Goal: Task Accomplishment & Management: Use online tool/utility

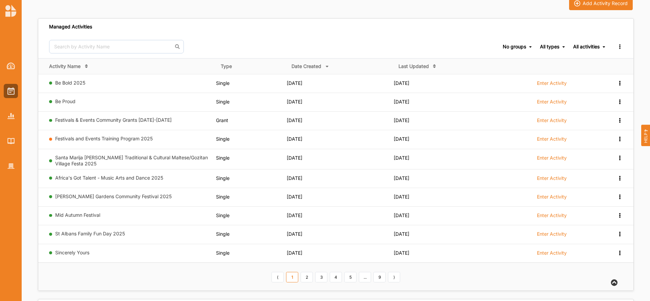
scroll to position [56, 0]
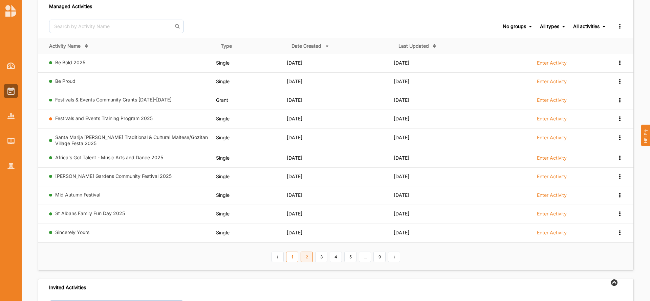
click at [308, 255] on link "2" at bounding box center [307, 257] width 12 height 11
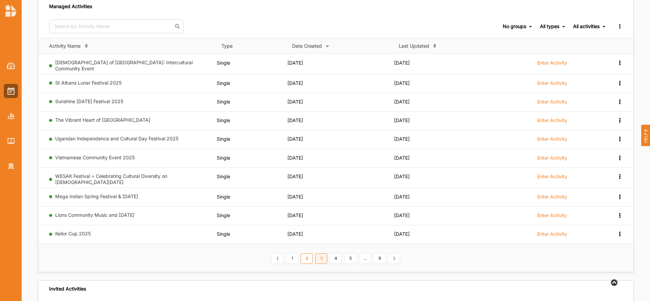
click at [326, 256] on link "3" at bounding box center [321, 258] width 12 height 11
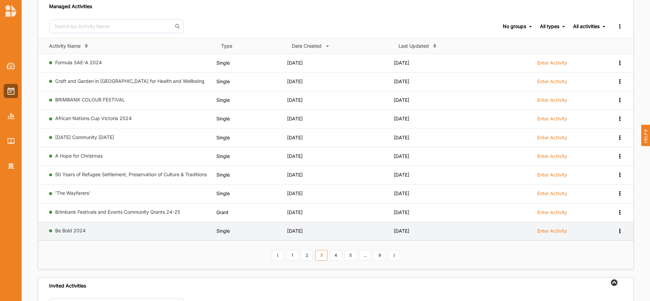
click at [555, 230] on label "Enter Activity" at bounding box center [552, 231] width 30 height 6
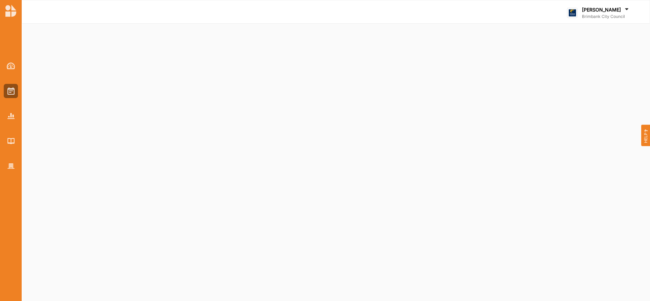
select select "2"
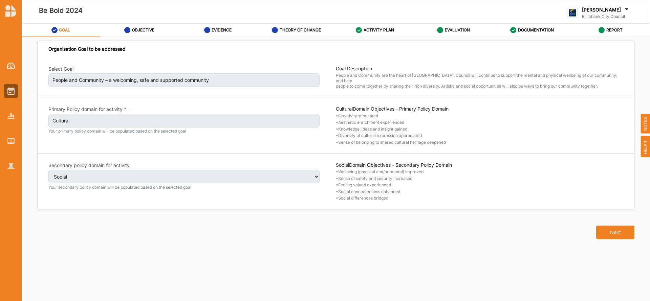
click at [452, 27] on label "EVALUATION" at bounding box center [457, 29] width 25 height 5
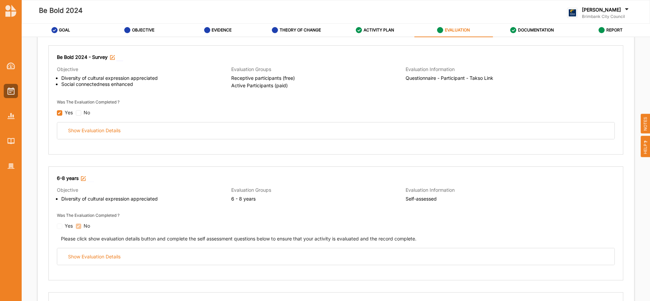
scroll to position [83, 0]
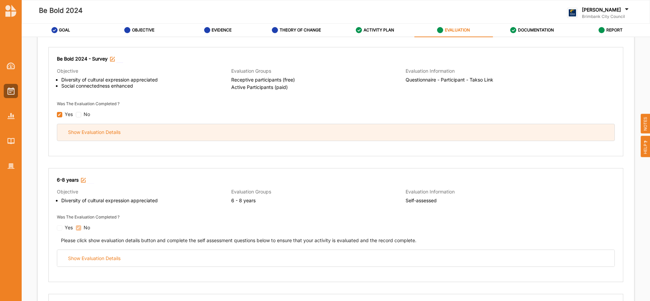
click at [290, 136] on div "Show Evaluation Details" at bounding box center [335, 132] width 557 height 17
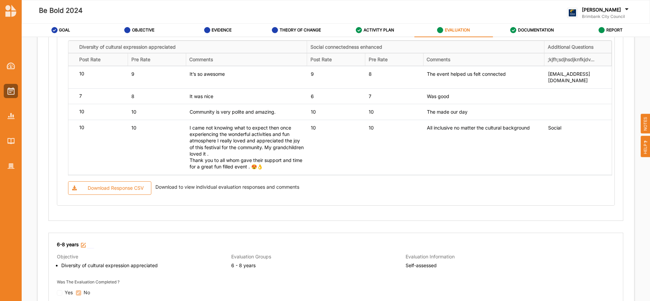
scroll to position [726, 0]
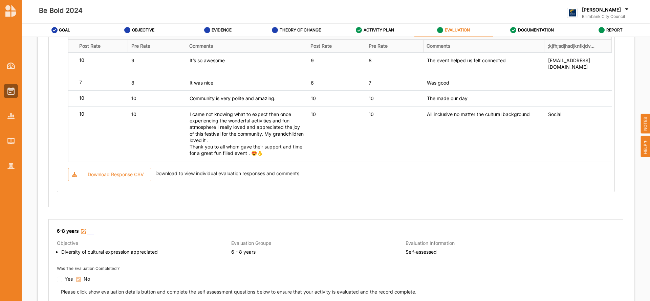
click at [127, 175] on div "Download Response CSV" at bounding box center [116, 175] width 56 height 6
click at [148, 29] on label "OBJECTIVE" at bounding box center [143, 29] width 22 height 5
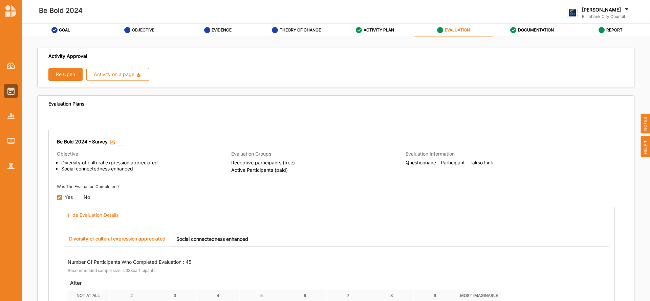
select select "4"
select select "9"
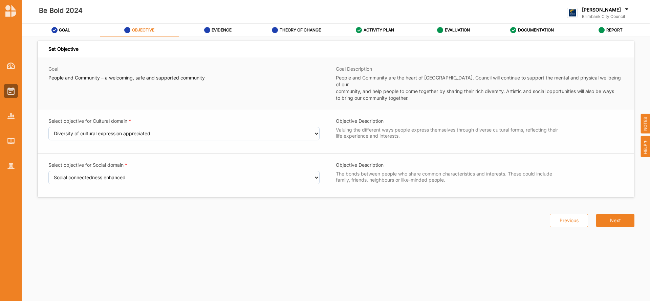
click at [627, 8] on icon at bounding box center [626, 9] width 7 height 7
click at [580, 86] on div "Log Out" at bounding box center [602, 84] width 59 height 6
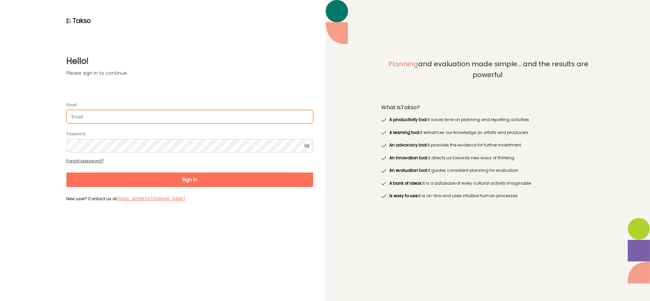
type input "[EMAIL_ADDRESS][DOMAIN_NAME]"
